Goal: Check status: Check status

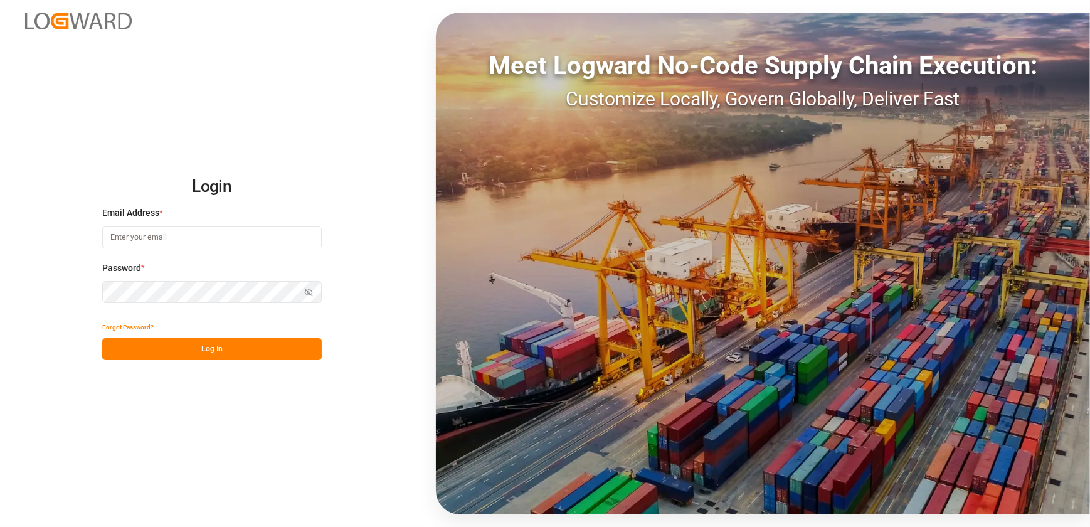
click at [256, 233] on input at bounding box center [212, 237] width 220 height 22
type input "[EMAIL_ADDRESS][DOMAIN_NAME]"
drag, startPoint x: 204, startPoint y: 351, endPoint x: 224, endPoint y: 346, distance: 20.9
click at [205, 351] on button "Log In" at bounding box center [212, 349] width 220 height 22
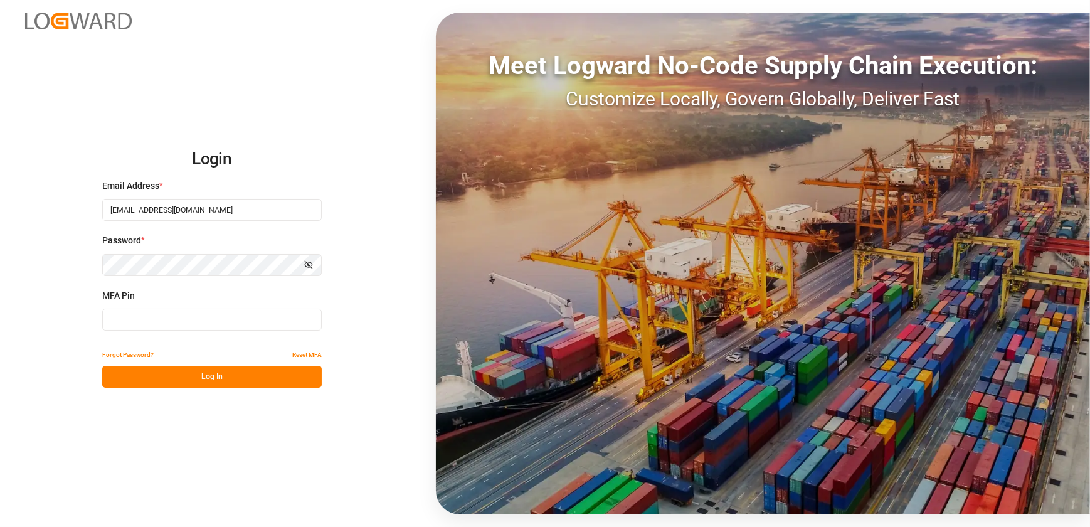
click at [159, 317] on input at bounding box center [212, 320] width 220 height 22
type input "058730"
click at [139, 383] on button "Log In" at bounding box center [212, 377] width 220 height 22
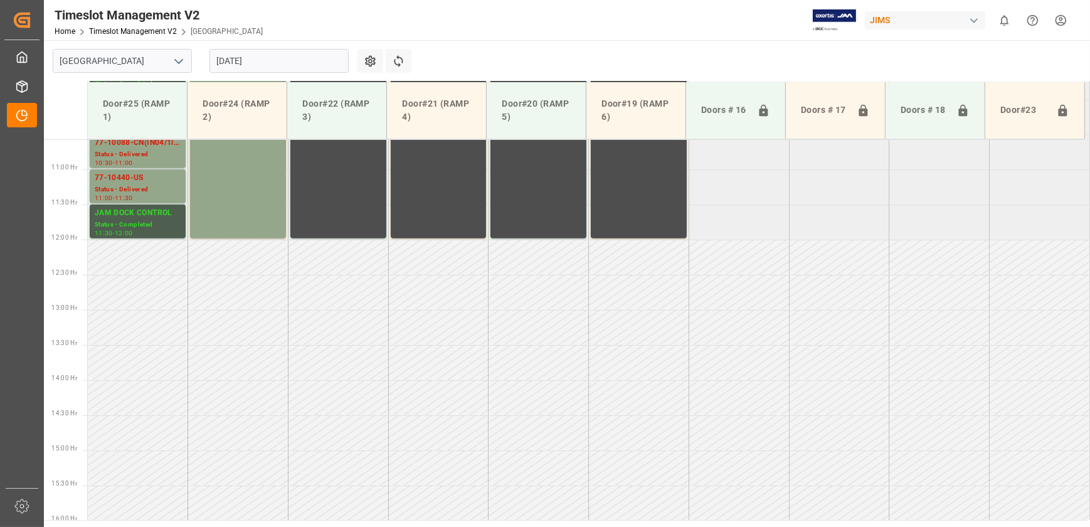
scroll to position [918, 0]
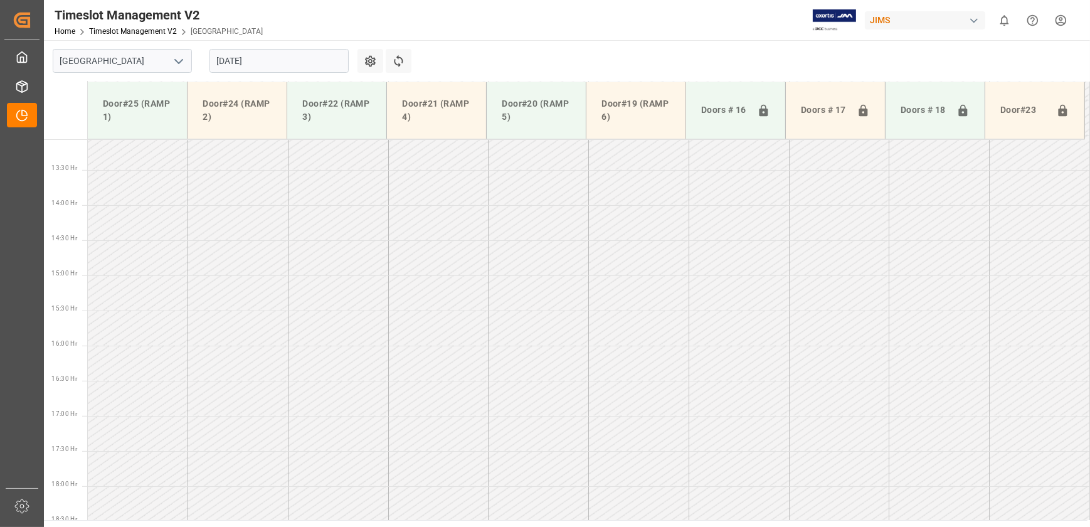
click at [290, 66] on input "[DATE]" at bounding box center [279, 61] width 139 height 24
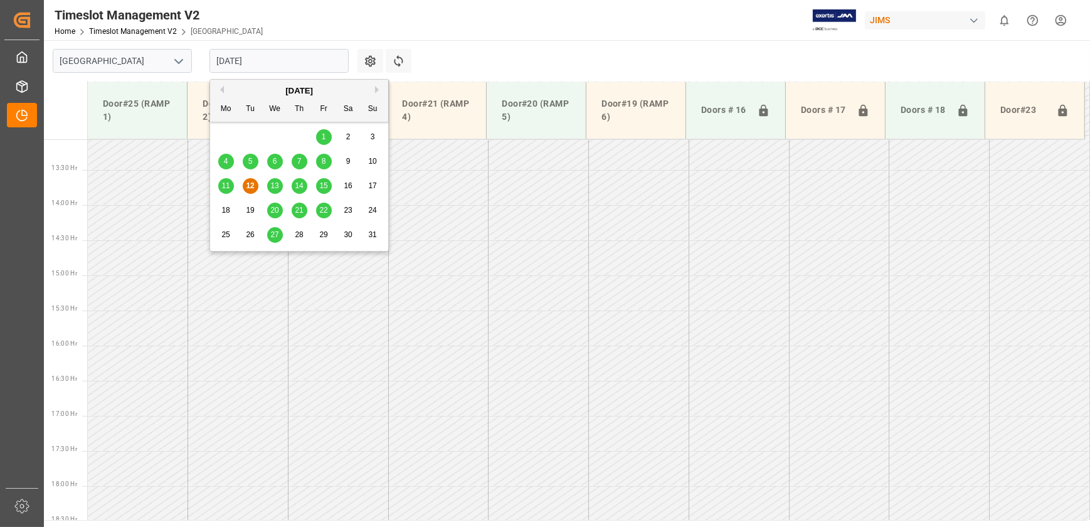
click at [228, 185] on span "11" at bounding box center [225, 185] width 8 height 9
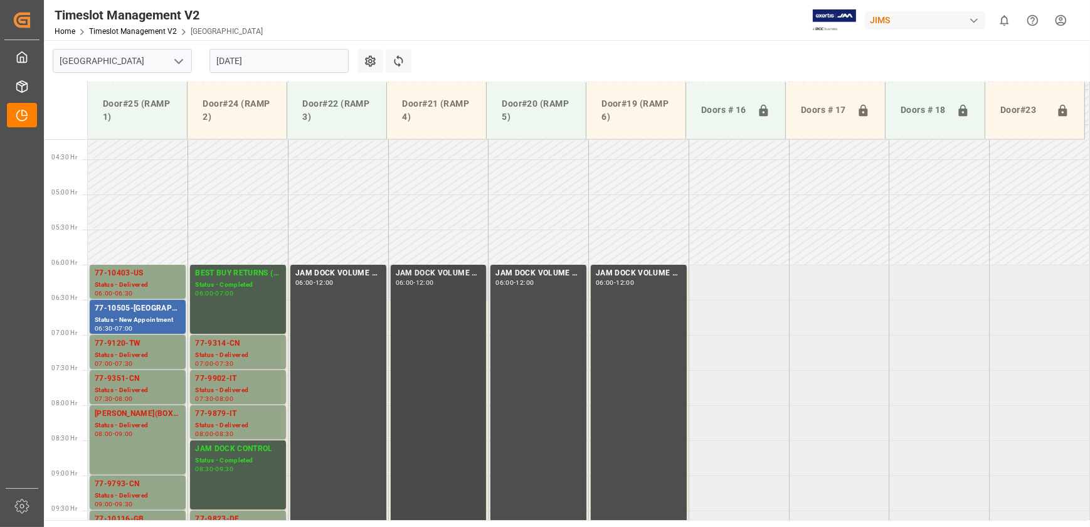
scroll to position [290, 0]
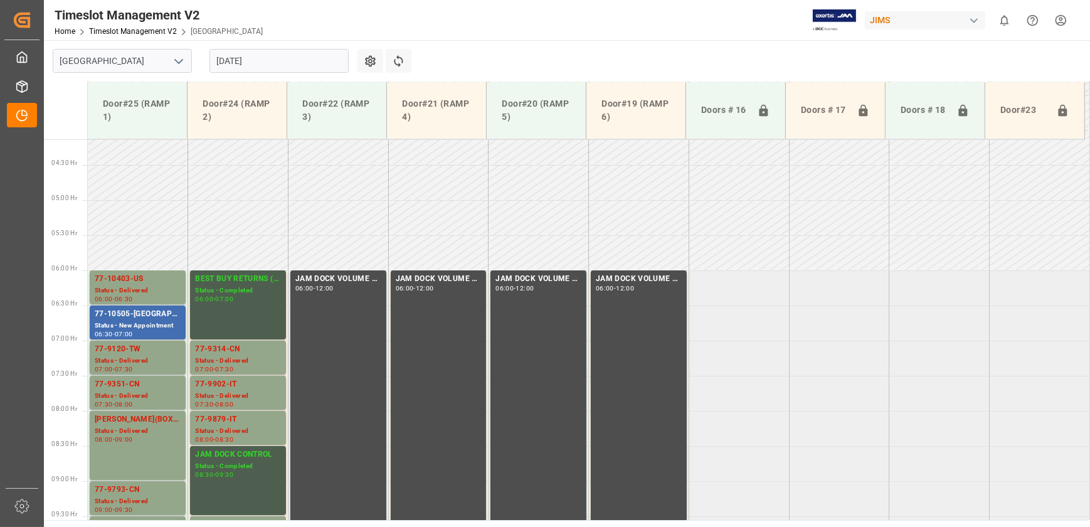
click at [285, 61] on input "[DATE]" at bounding box center [279, 61] width 139 height 24
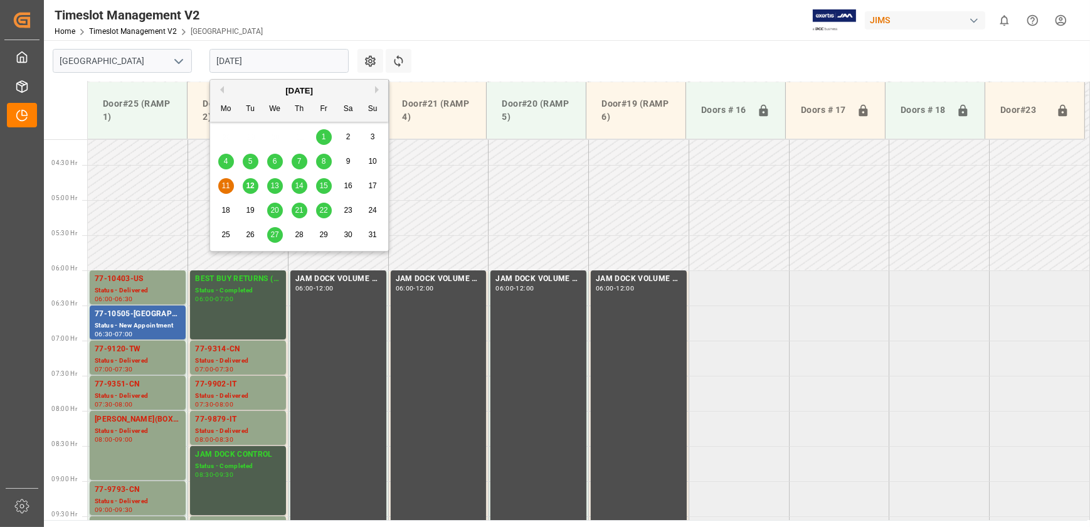
click at [251, 182] on span "12" at bounding box center [250, 185] width 8 height 9
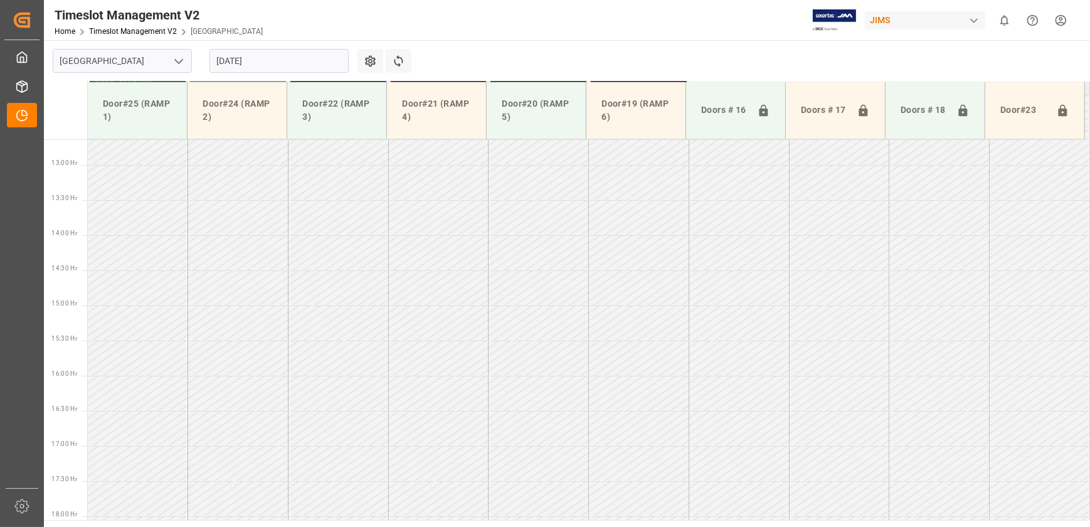
scroll to position [918, 0]
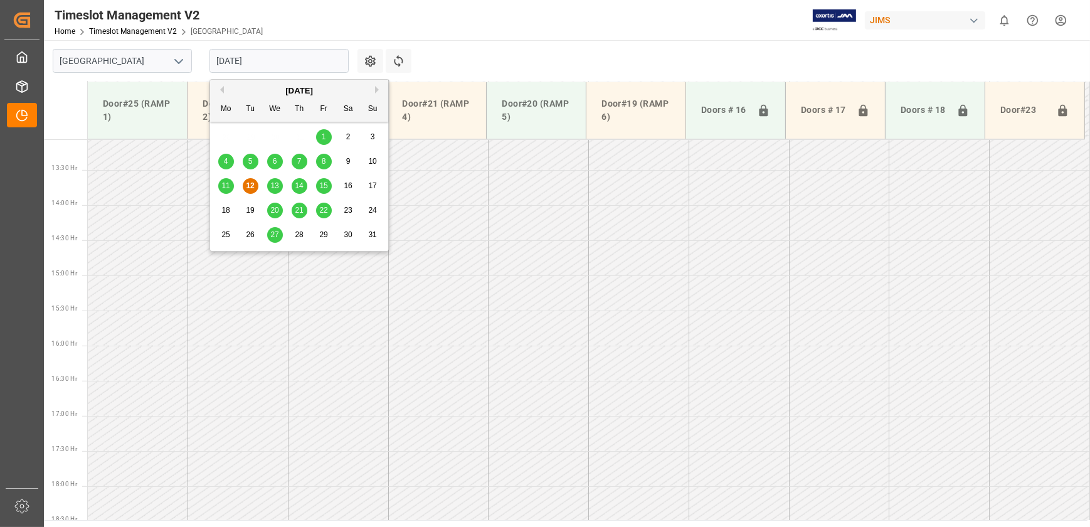
click at [306, 66] on input "[DATE]" at bounding box center [279, 61] width 139 height 24
click at [258, 53] on input "[DATE]" at bounding box center [279, 61] width 139 height 24
click at [281, 58] on input "[DATE]" at bounding box center [279, 61] width 139 height 24
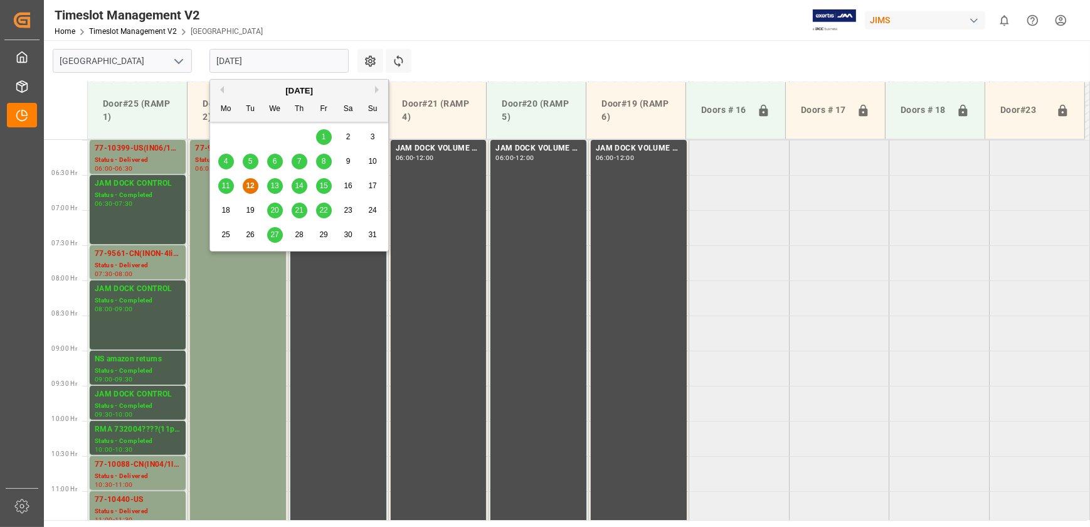
scroll to position [405, 0]
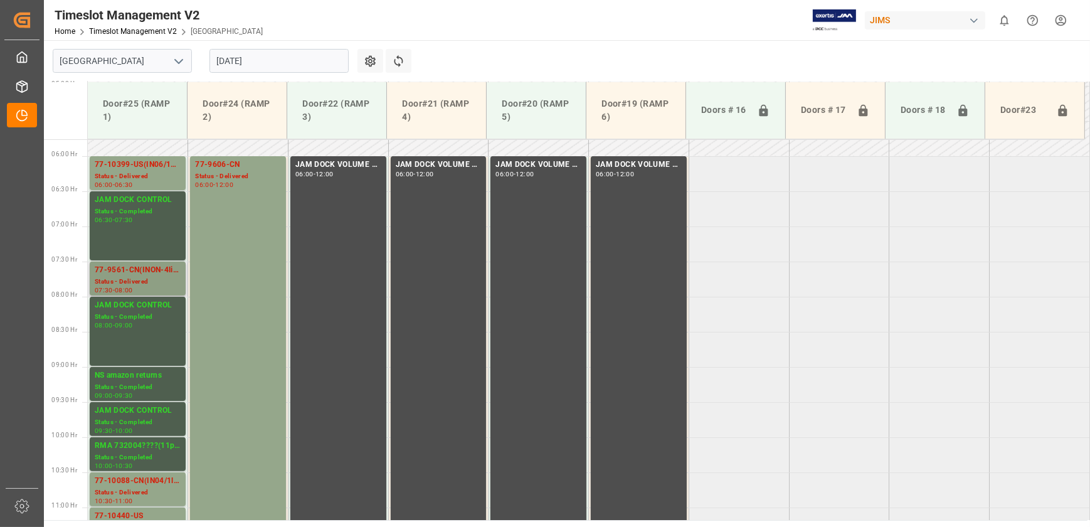
click at [159, 272] on div "77-9561-CN(INON-4lines)" at bounding box center [138, 270] width 86 height 13
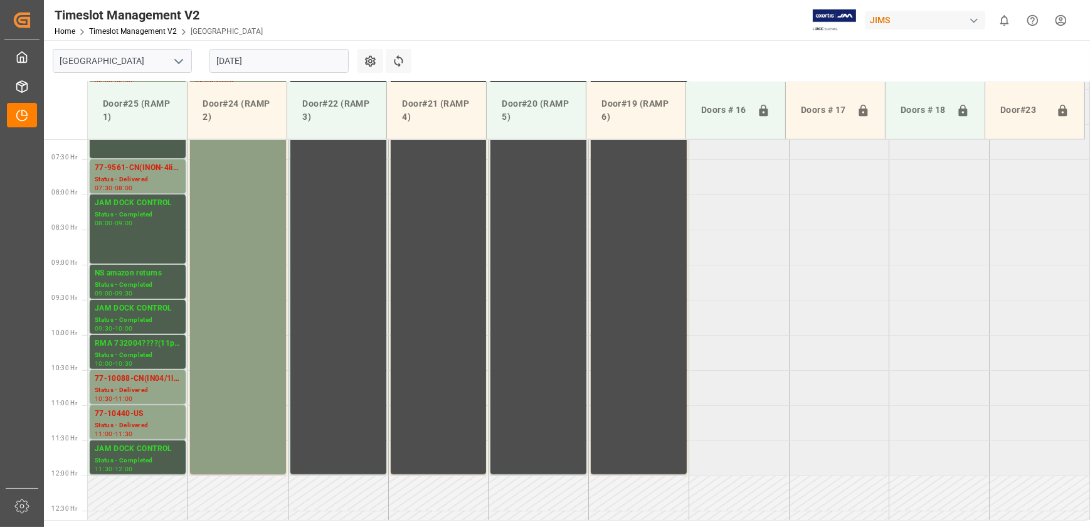
scroll to position [576, 0]
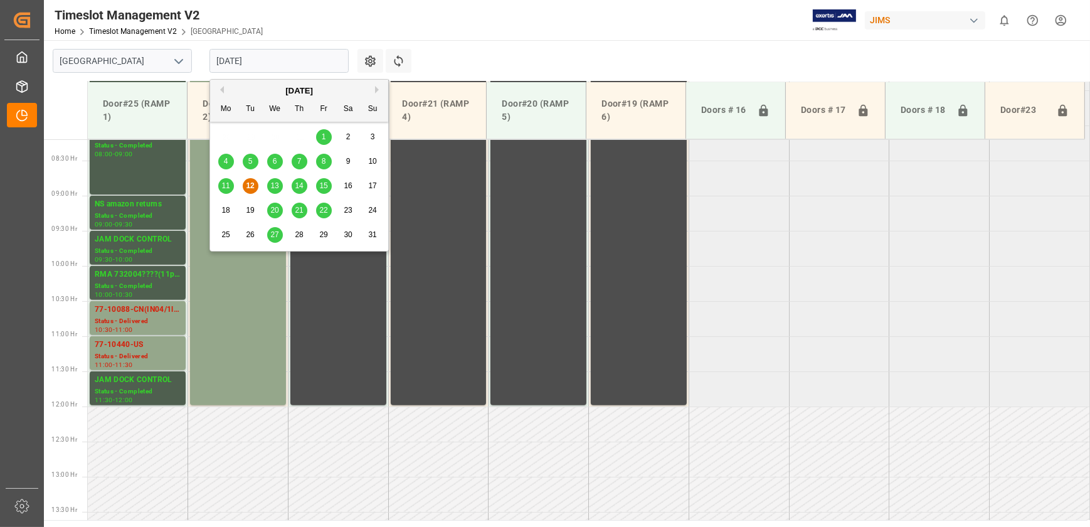
click at [261, 58] on input "[DATE]" at bounding box center [279, 61] width 139 height 24
click at [274, 188] on span "13" at bounding box center [274, 185] width 8 height 9
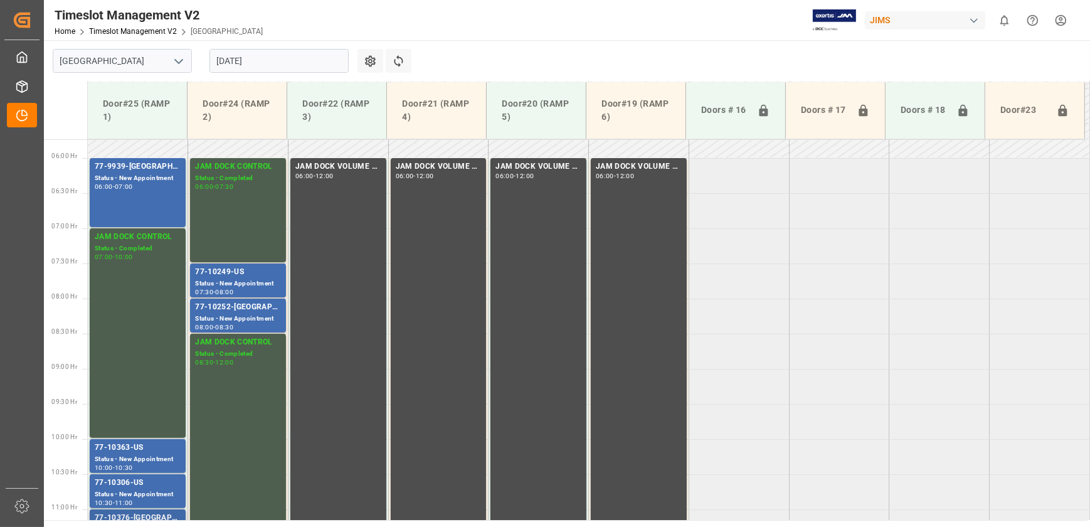
scroll to position [348, 0]
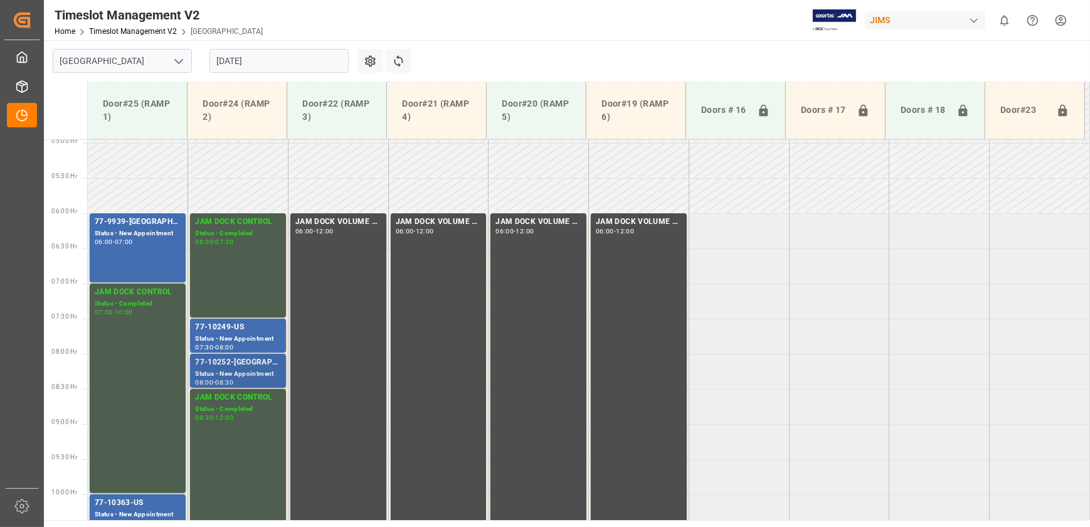
click at [252, 365] on div "77-10252-[GEOGRAPHIC_DATA]" at bounding box center [238, 362] width 86 height 13
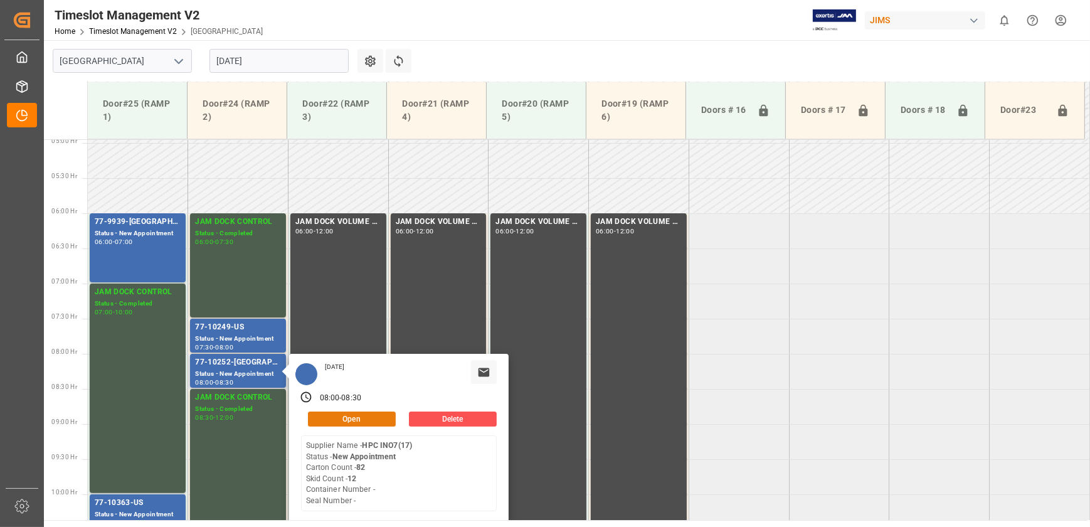
click at [349, 416] on button "Open" at bounding box center [352, 419] width 88 height 15
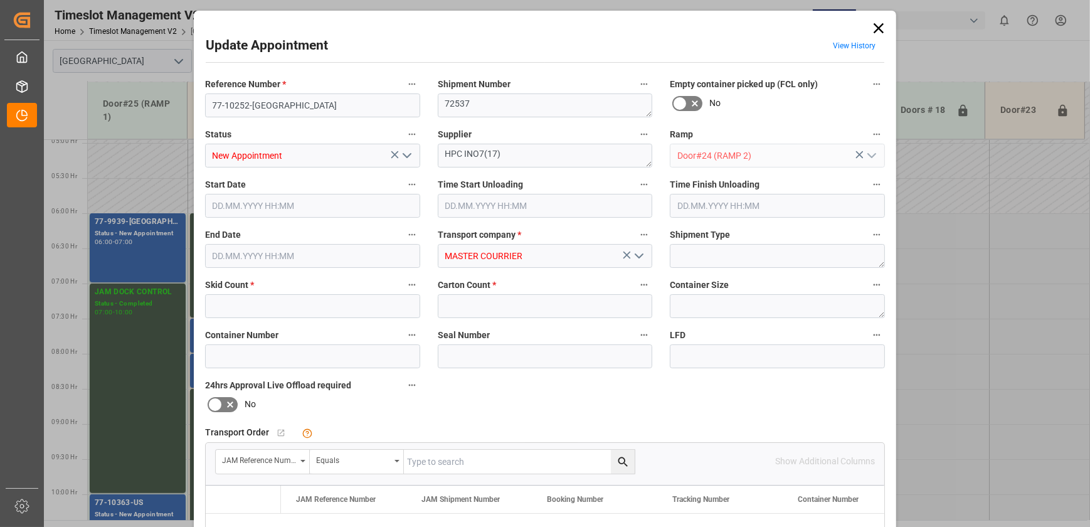
type input "12"
type input "82"
type input "[DATE] 08:00"
type input "[DATE] 08:30"
type input "[DATE] 14:30"
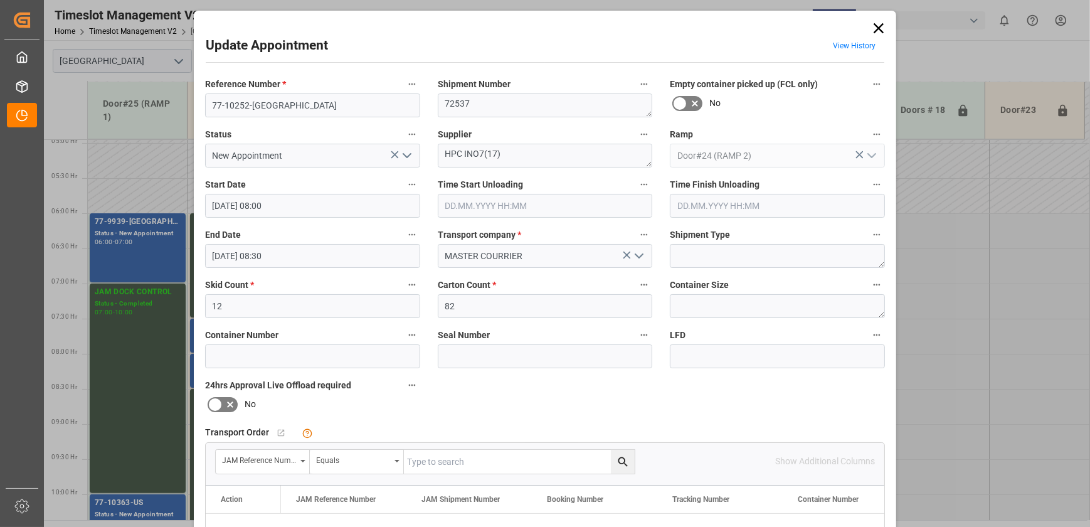
drag, startPoint x: 880, startPoint y: 25, endPoint x: 955, endPoint y: 6, distance: 77.8
click at [880, 25] on icon at bounding box center [879, 28] width 10 height 10
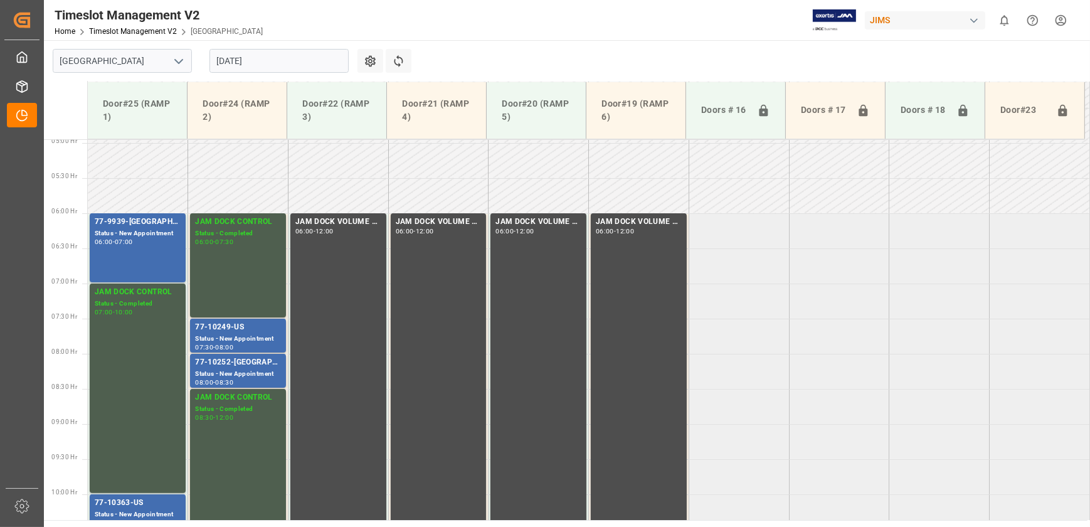
click at [277, 61] on input "[DATE]" at bounding box center [279, 61] width 139 height 24
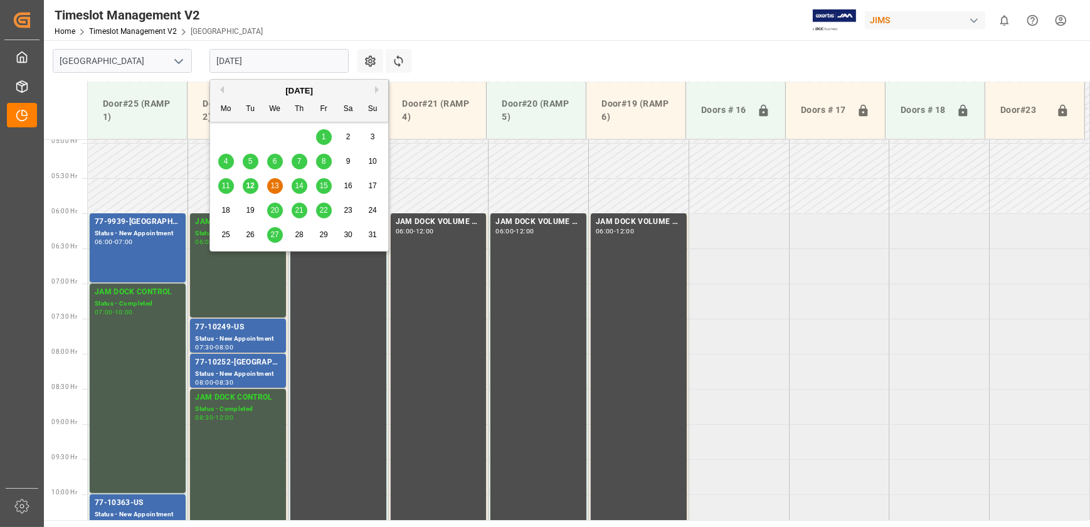
click at [221, 185] on span "11" at bounding box center [225, 185] width 8 height 9
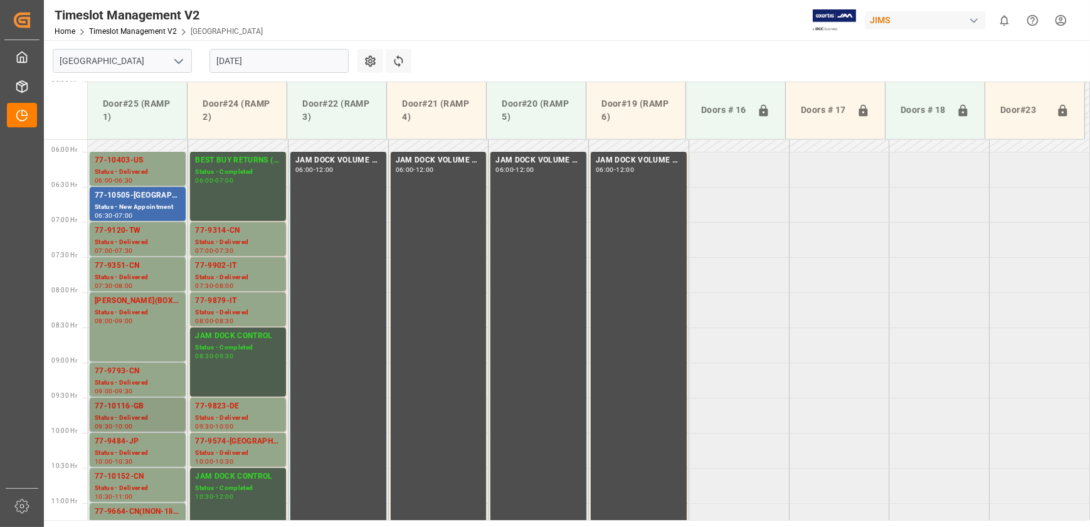
scroll to position [405, 0]
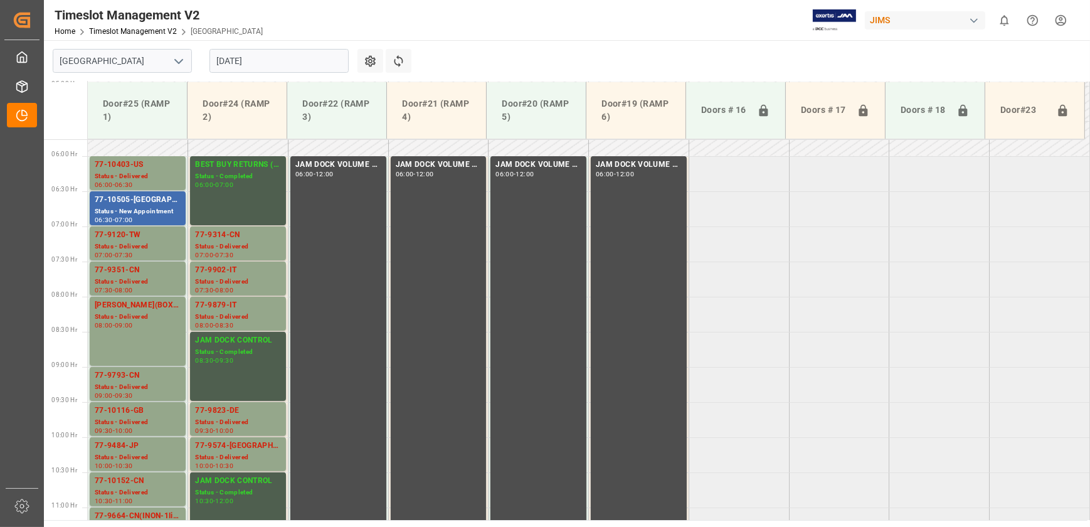
click at [283, 67] on input "[DATE]" at bounding box center [279, 61] width 139 height 24
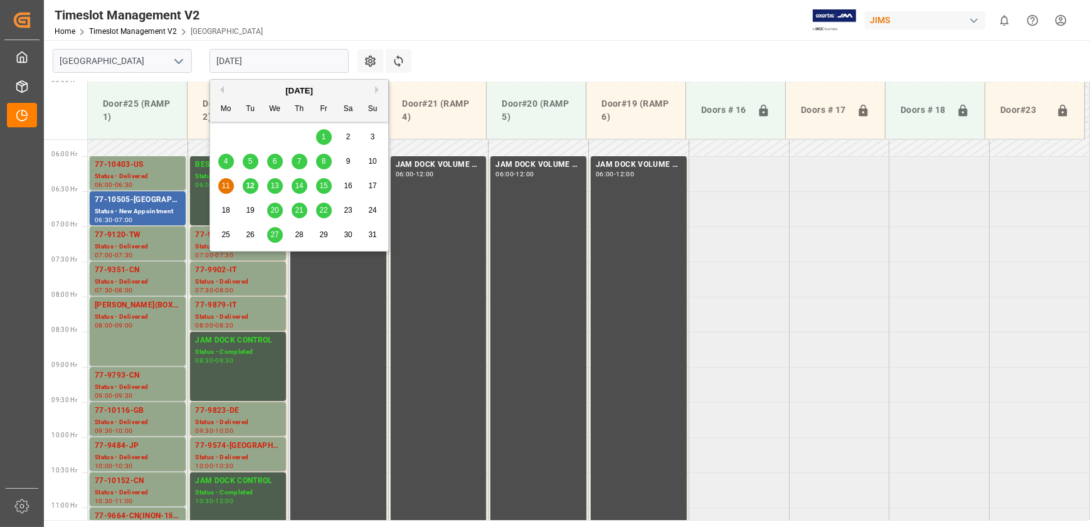
click at [255, 188] on div "12" at bounding box center [251, 186] width 16 height 15
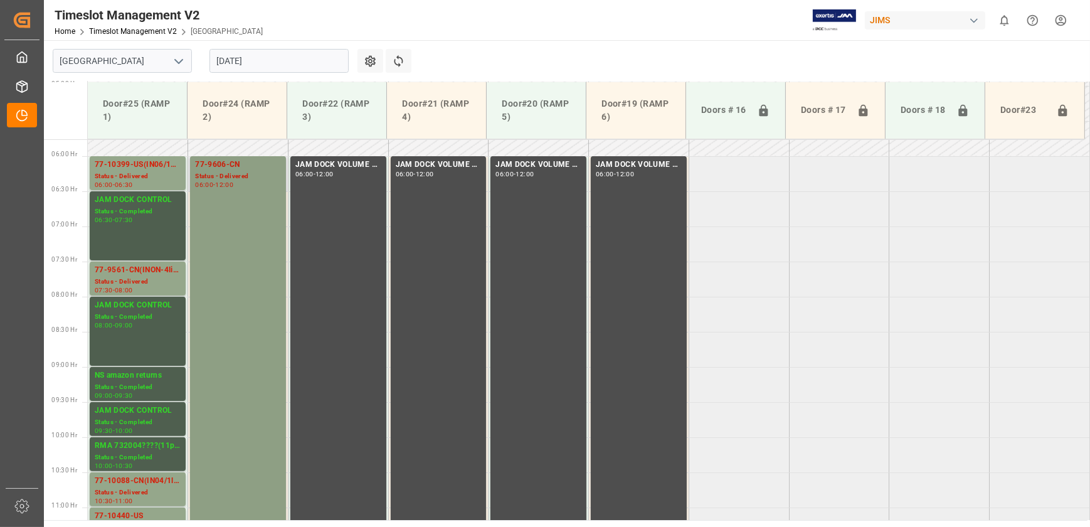
scroll to position [519, 0]
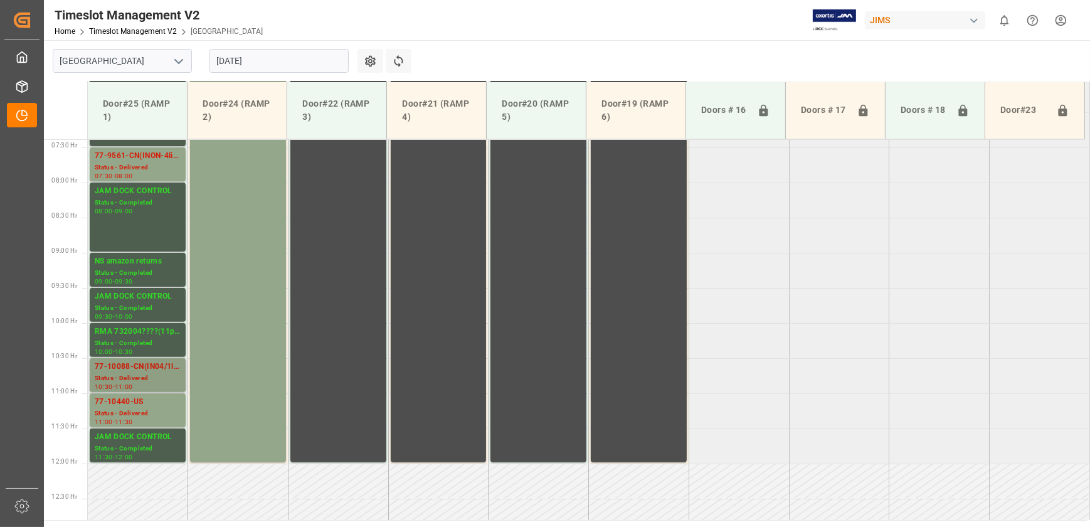
click at [96, 365] on div "77-10088-CN(IN04/1line)" at bounding box center [138, 367] width 86 height 13
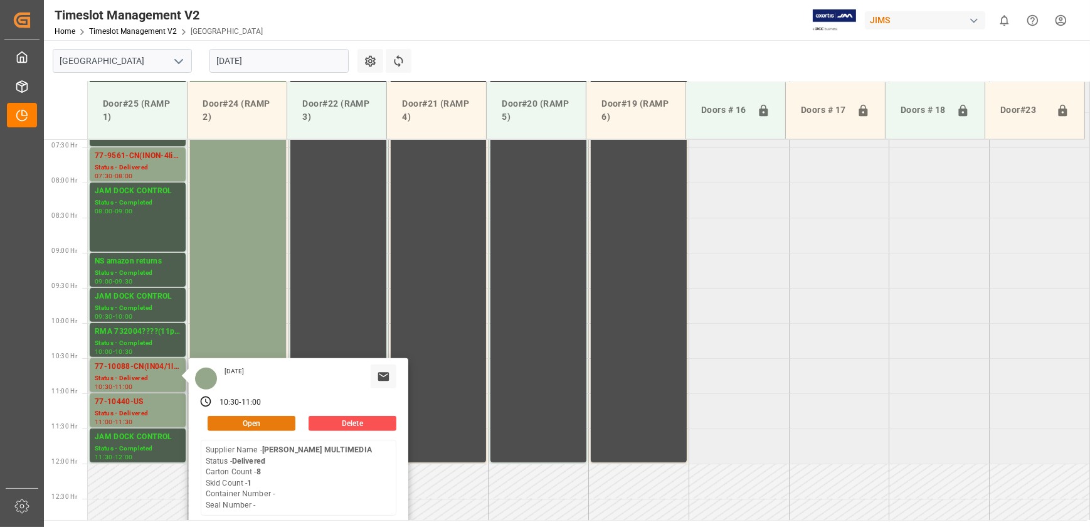
click at [247, 422] on button "Open" at bounding box center [252, 423] width 88 height 15
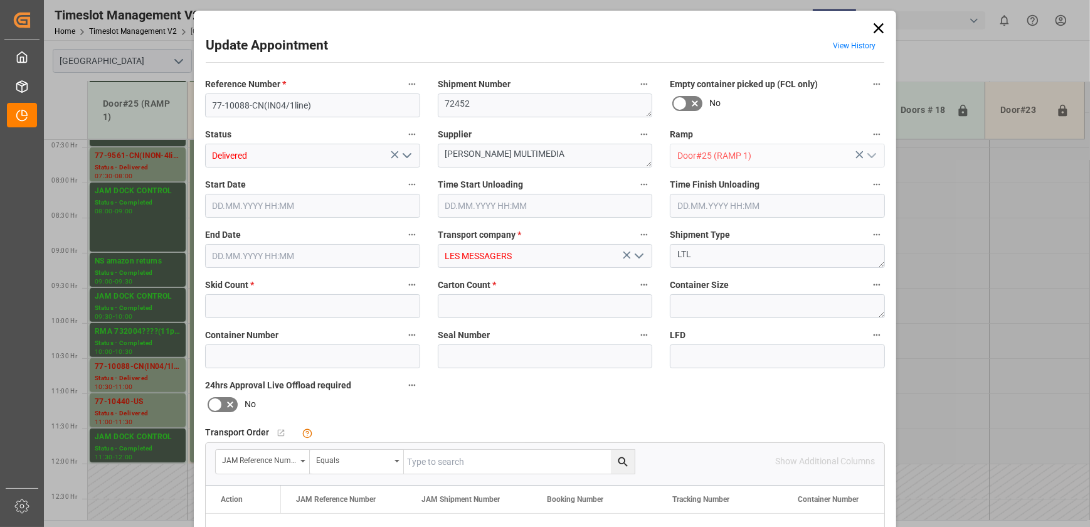
type input "1"
type input "8"
type input "[DATE] 10:30"
type input "[DATE] 09:15"
type input "[DATE] 11:00"
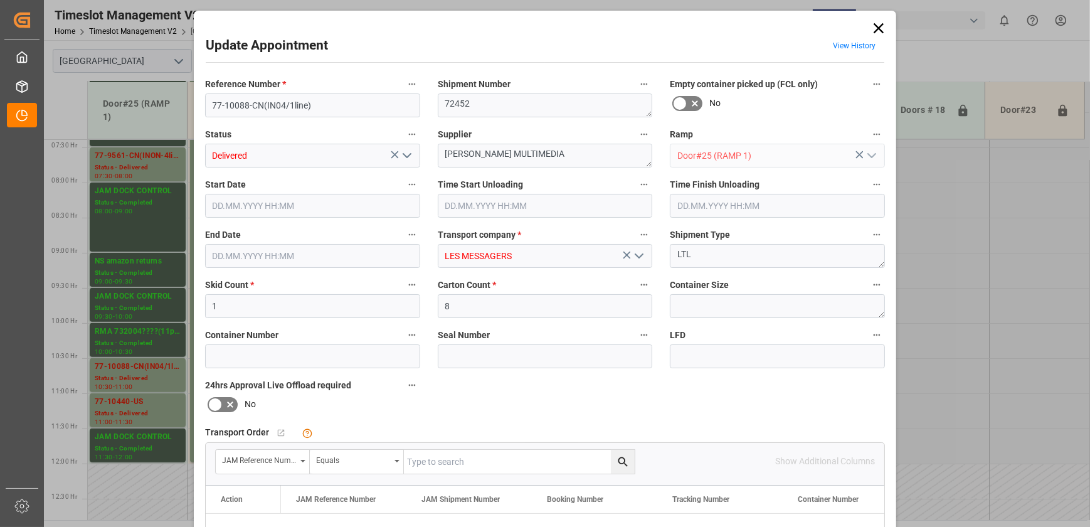
type input "[DATE] 17:56"
drag, startPoint x: 261, startPoint y: 107, endPoint x: 180, endPoint y: 107, distance: 80.9
click at [180, 107] on div "Update Appointment View History Reference Number * 77-10088-CN(IN04/1line) Ship…" at bounding box center [545, 263] width 1090 height 527
click at [874, 27] on icon at bounding box center [879, 28] width 18 height 18
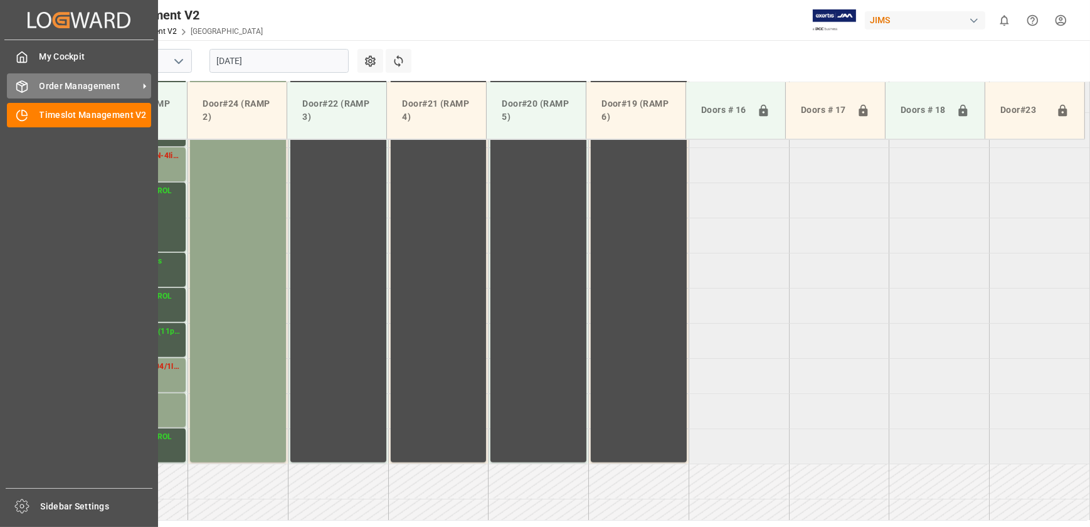
click at [34, 88] on div "Order Management Order Management" at bounding box center [79, 85] width 144 height 24
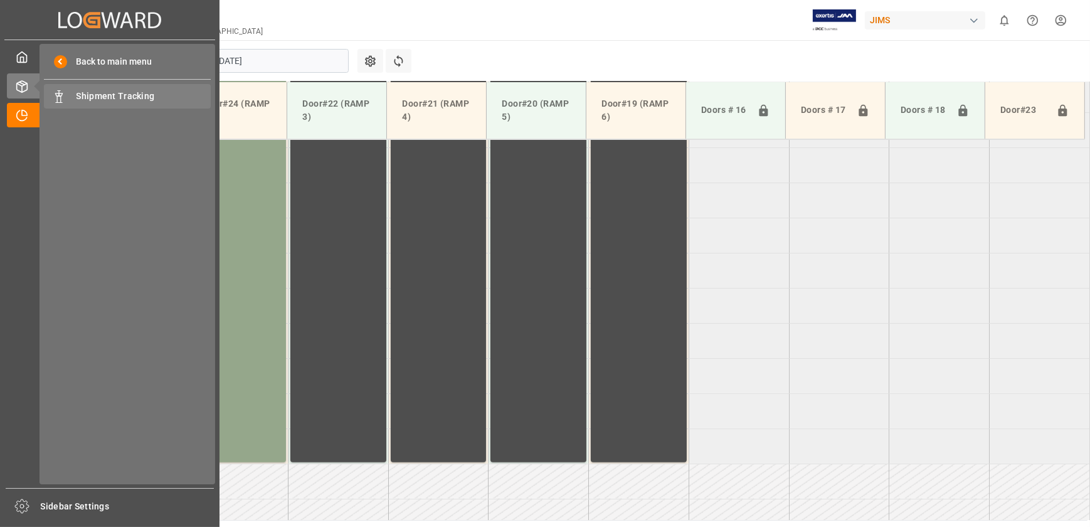
click at [90, 97] on span "Shipment Tracking" at bounding box center [144, 96] width 135 height 13
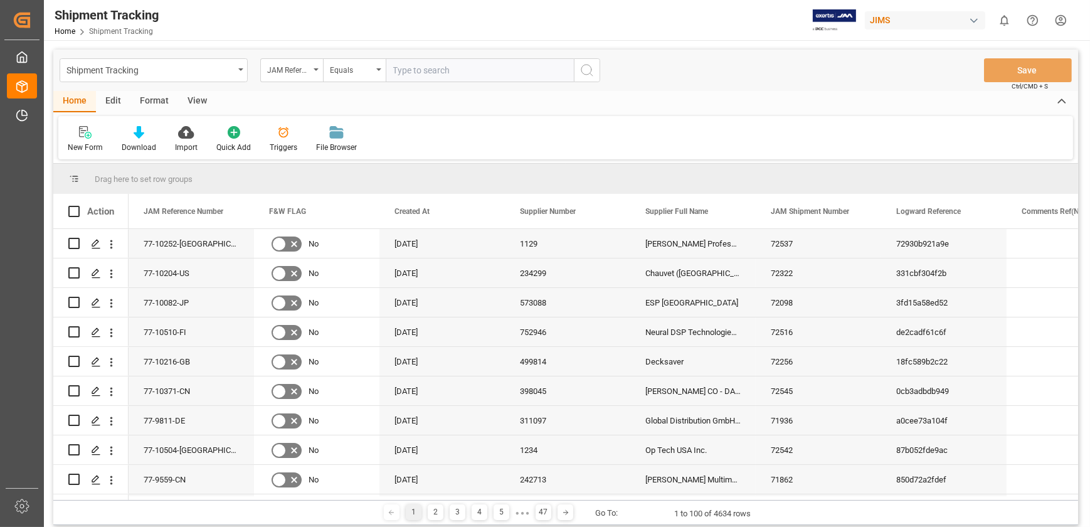
click at [440, 65] on input "text" at bounding box center [480, 70] width 188 height 24
type input "77-10088-CN"
click at [590, 71] on icon "search button" at bounding box center [587, 70] width 15 height 15
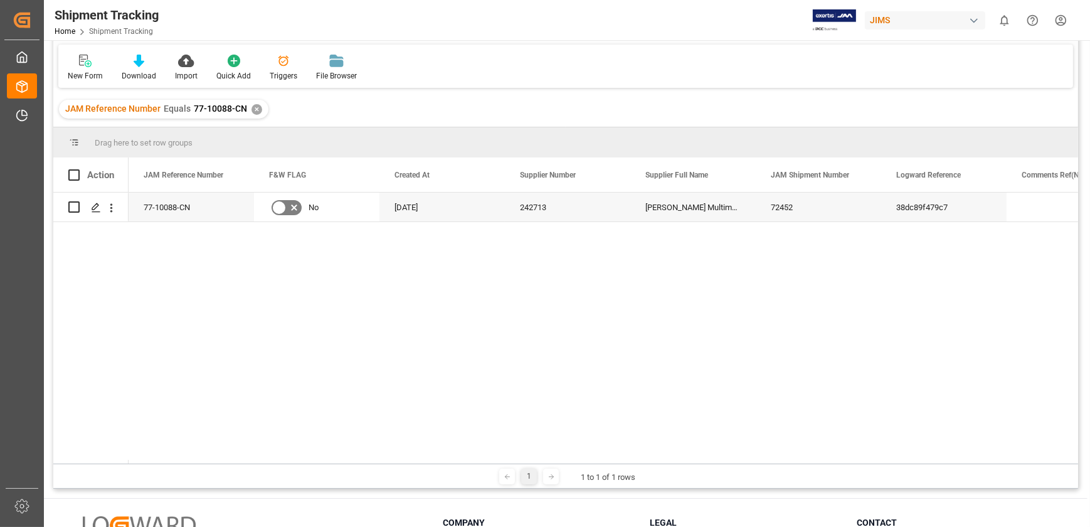
drag, startPoint x: 183, startPoint y: 464, endPoint x: 137, endPoint y: 461, distance: 46.0
click at [137, 461] on div "Drag here to set row groups Drag here to set column labels Action Pickup Number…" at bounding box center [565, 307] width 1025 height 361
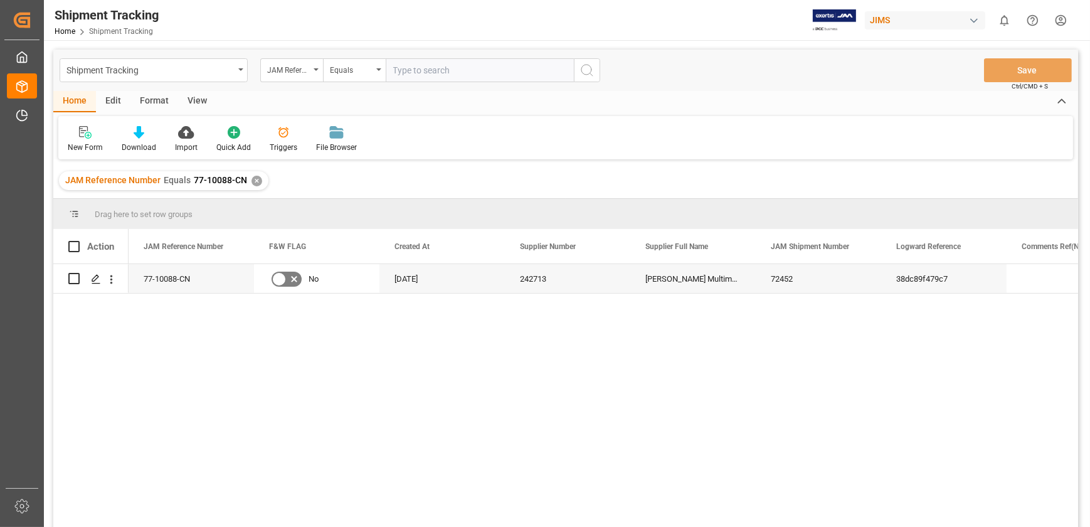
click at [196, 101] on div "View" at bounding box center [197, 101] width 38 height 21
click at [78, 144] on div "Default" at bounding box center [80, 147] width 24 height 11
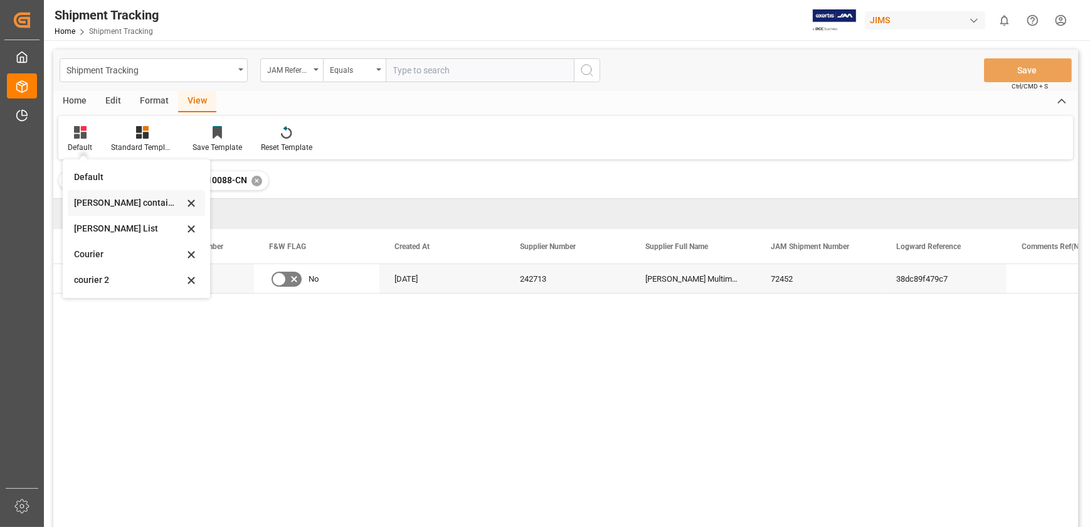
click at [164, 204] on div "[PERSON_NAME] containers" at bounding box center [129, 202] width 110 height 13
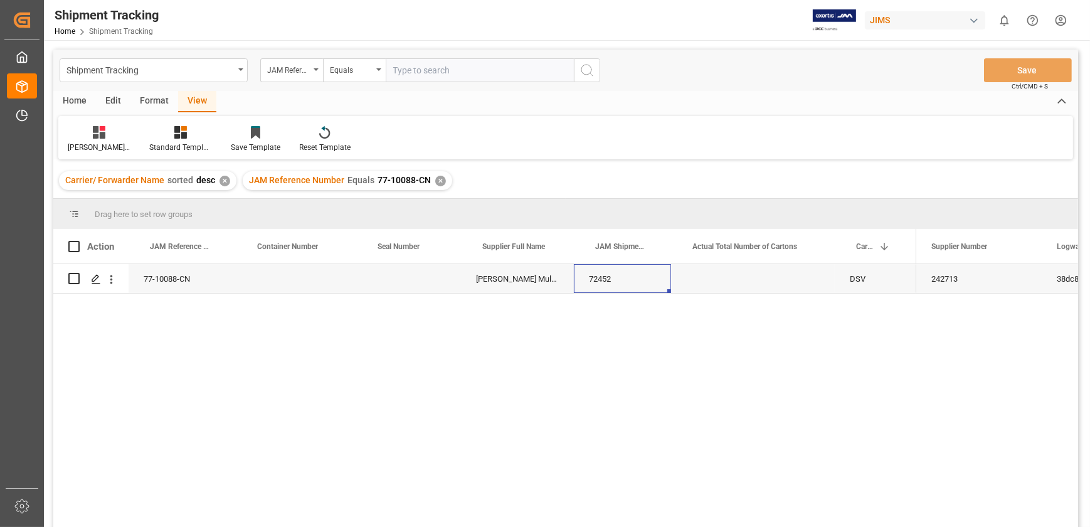
click at [594, 282] on div "72452" at bounding box center [622, 278] width 97 height 29
